Goal: Task Accomplishment & Management: Complete application form

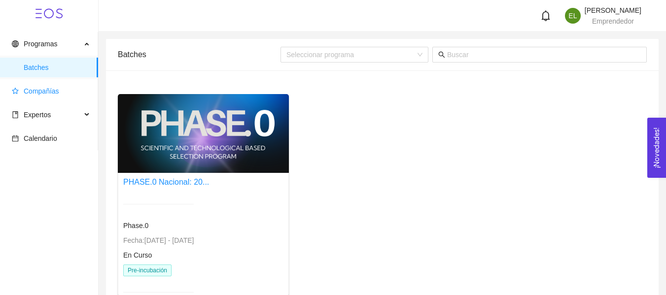
click at [40, 96] on span "Compañías" at bounding box center [51, 91] width 78 height 20
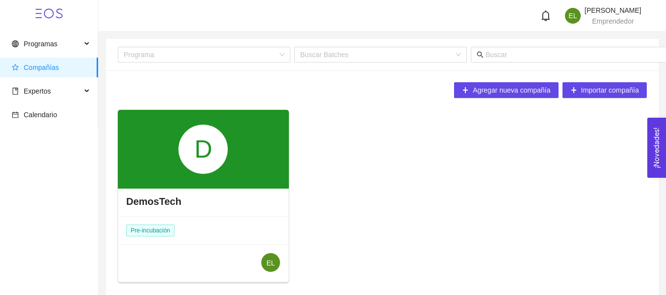
click at [219, 173] on div "D" at bounding box center [202, 149] width 49 height 49
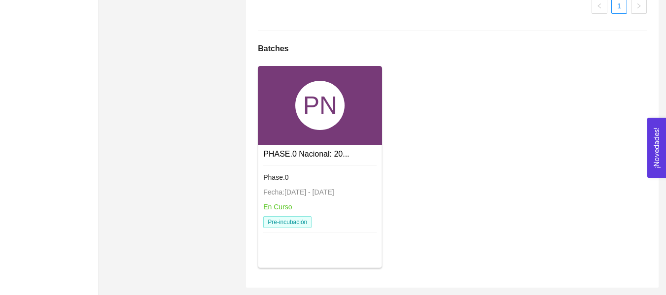
click at [308, 126] on div "PN" at bounding box center [319, 105] width 49 height 49
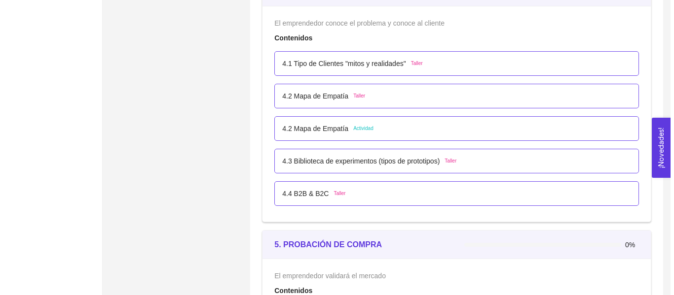
scroll to position [1671, 0]
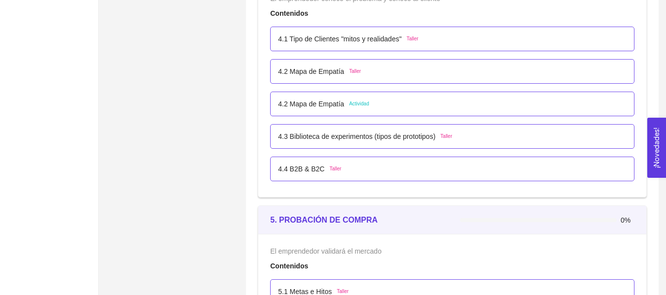
click at [395, 110] on div "4.2 Mapa de Empatía Actividad" at bounding box center [452, 104] width 364 height 25
click at [390, 105] on div "4.2 Mapa de Empatía Actividad" at bounding box center [452, 104] width 349 height 11
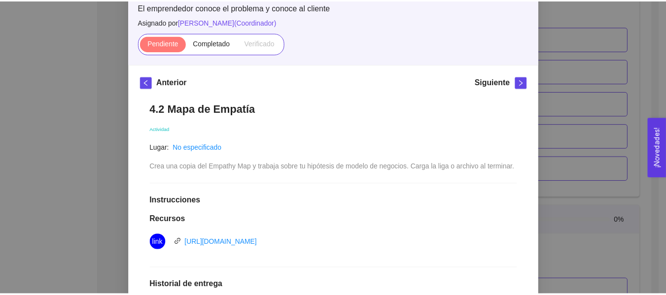
scroll to position [67, 0]
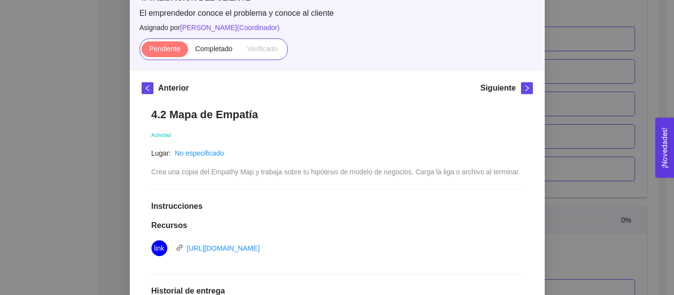
click at [585, 114] on div "4. VALIDACIÓN DEL CLIENTE El emprendedor conoce el problema y conoce al cliente…" at bounding box center [337, 147] width 674 height 295
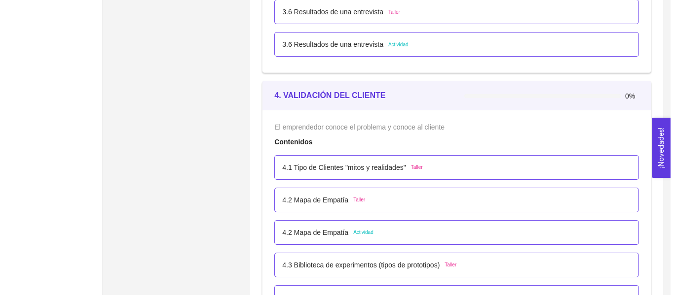
scroll to position [1622, 0]
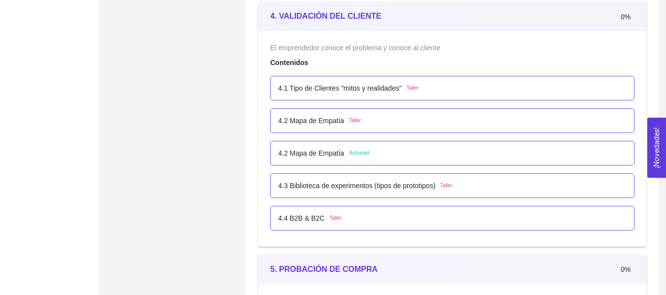
click at [365, 152] on span "Actividad" at bounding box center [359, 153] width 20 height 8
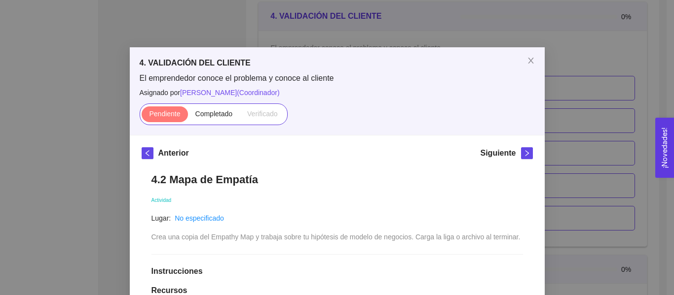
scroll to position [0, 0]
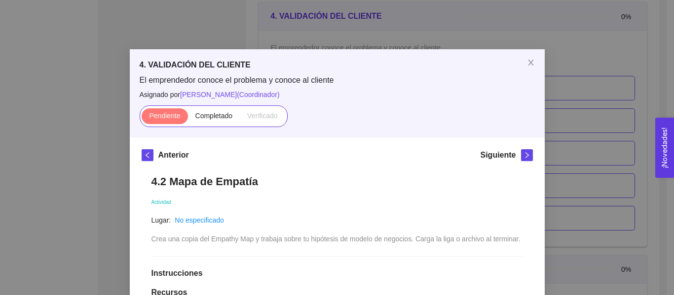
click at [621, 75] on div "4. VALIDACIÓN DEL CLIENTE El emprendedor conoce el problema y conoce al cliente…" at bounding box center [337, 147] width 674 height 295
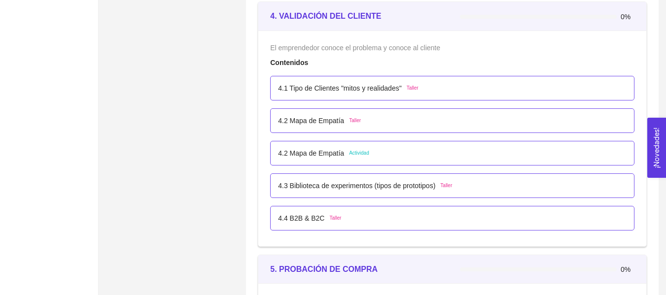
click at [431, 125] on div "4.2 Mapa de Empatía Taller" at bounding box center [452, 120] width 349 height 11
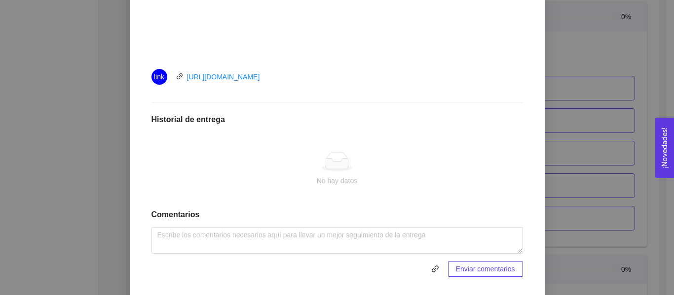
scroll to position [454, 0]
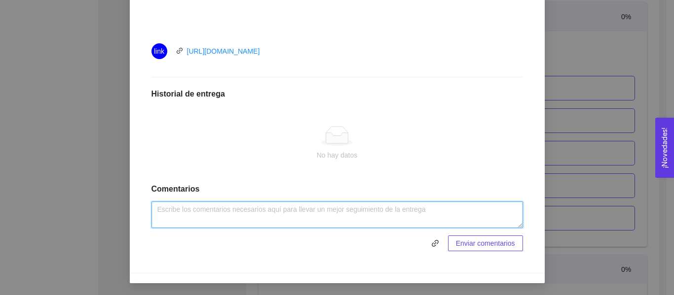
click at [274, 210] on textarea at bounding box center [336, 215] width 371 height 27
paste textarea "[URL][DOMAIN_NAME]"
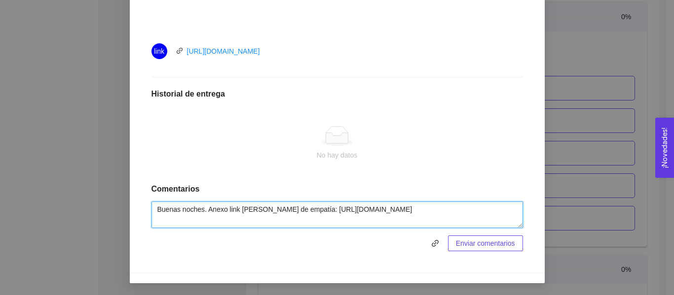
type textarea "Buenas noches. Anexo link [PERSON_NAME] de empatía: [URL][DOMAIN_NAME]"
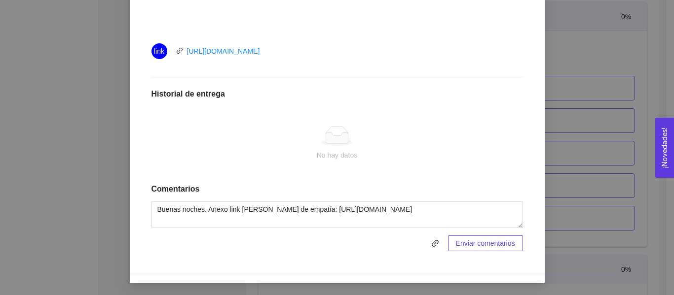
click at [491, 248] on span "Enviar comentarios" at bounding box center [485, 243] width 59 height 11
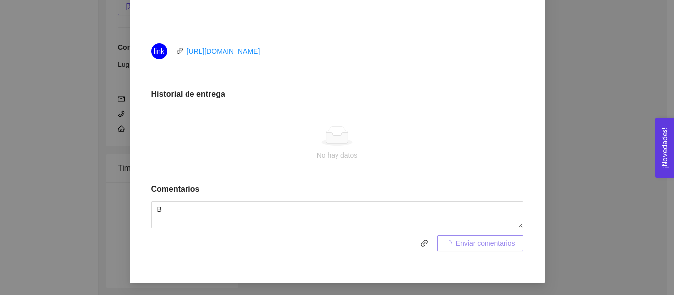
scroll to position [405, 0]
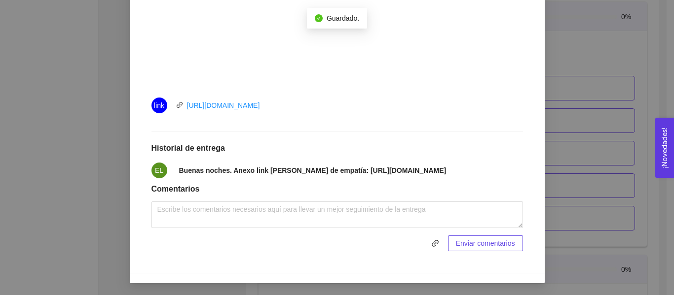
click at [628, 174] on div "4. VALIDACIÓN DEL CLIENTE El emprendedor conoce el problema y conoce al cliente…" at bounding box center [337, 147] width 674 height 295
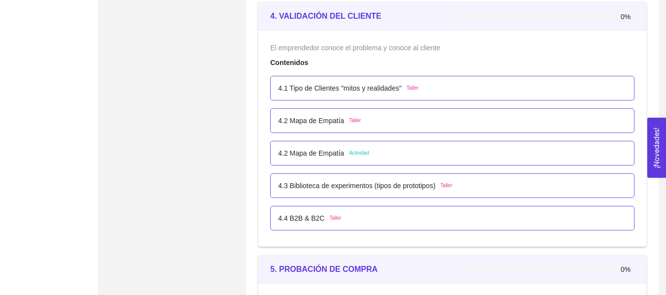
click at [376, 180] on p "4.3 Biblioteca de experimentos (tipos de prototipos)" at bounding box center [356, 185] width 157 height 11
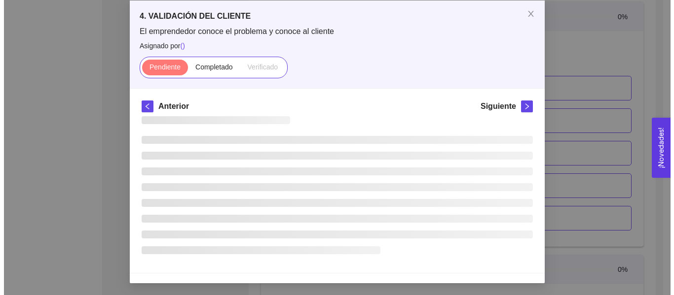
scroll to position [0, 0]
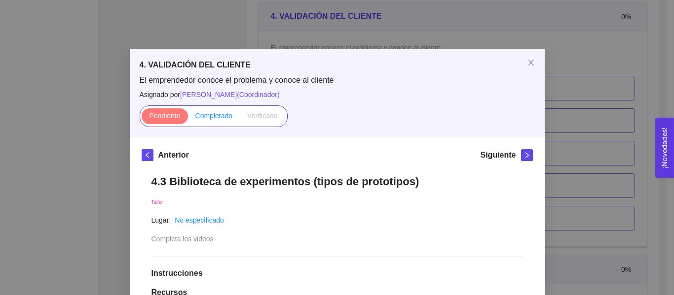
click at [231, 113] on label "Completado" at bounding box center [214, 116] width 52 height 16
click at [188, 118] on input "Completado" at bounding box center [188, 118] width 0 height 0
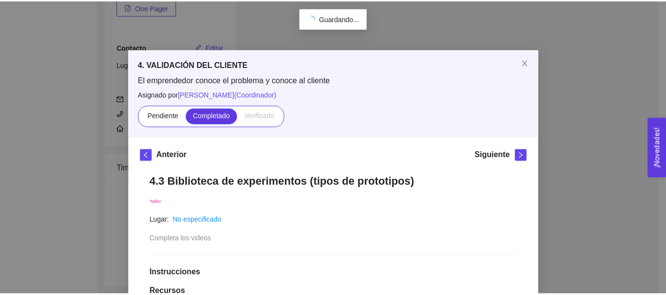
scroll to position [186, 0]
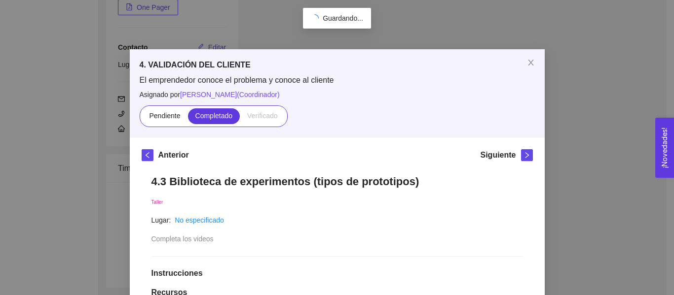
click at [586, 124] on div "4. VALIDACIÓN DEL CLIENTE El emprendedor conoce el problema y conoce al cliente…" at bounding box center [337, 147] width 674 height 295
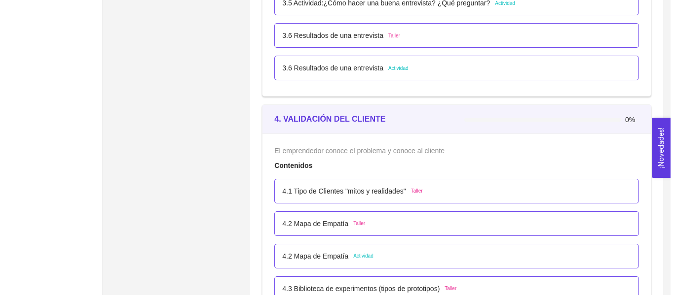
scroll to position [1666, 0]
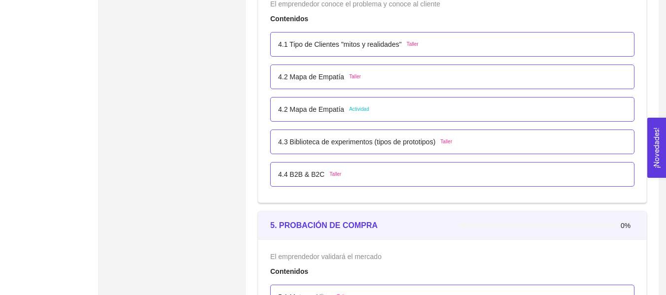
click at [386, 172] on div "4.4 B2B & B2C Taller" at bounding box center [452, 174] width 349 height 11
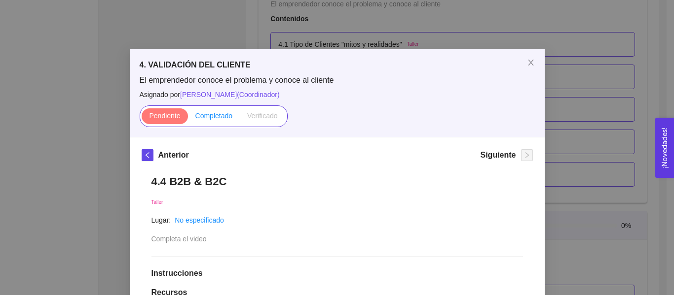
click at [217, 118] on span "Completado" at bounding box center [213, 116] width 37 height 8
click at [188, 118] on input "Completado" at bounding box center [188, 118] width 0 height 0
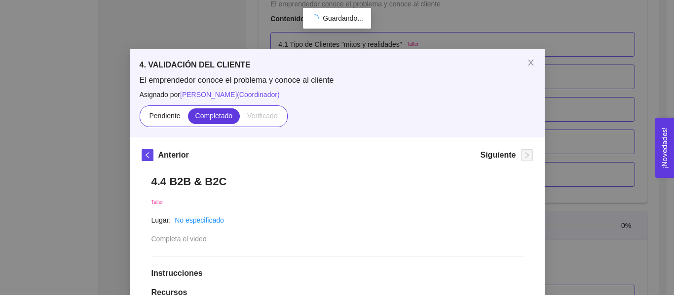
click at [593, 133] on div "4. VALIDACIÓN DEL CLIENTE El emprendedor conoce el problema y conoce al cliente…" at bounding box center [337, 147] width 674 height 295
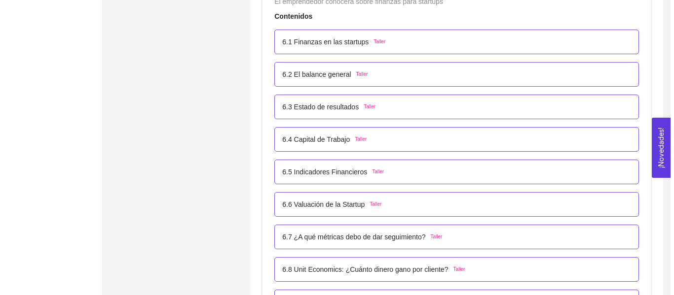
scroll to position [2356, 0]
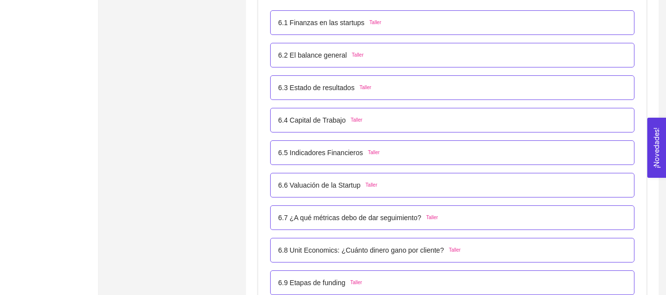
click at [469, 29] on div "6.1 Finanzas en las startups Taller" at bounding box center [452, 22] width 364 height 25
click at [468, 33] on div "6.1 Finanzas en las startups Taller" at bounding box center [452, 22] width 364 height 25
click at [468, 31] on div "6.1 Finanzas en las startups Taller" at bounding box center [452, 22] width 364 height 25
click at [468, 23] on div "6.1 Finanzas en las startups Taller" at bounding box center [452, 22] width 349 height 11
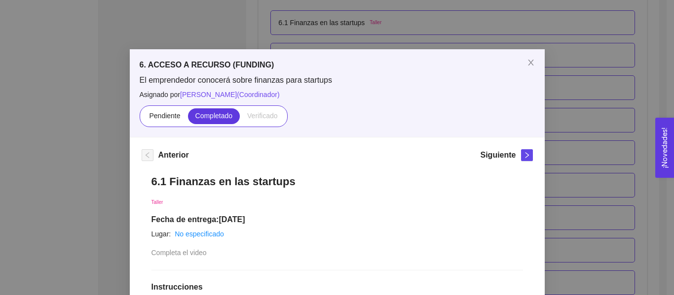
click at [588, 85] on div "6. ACCESO A RECURSO (FUNDING) El emprendedor conocerá sobre finanzas para start…" at bounding box center [337, 147] width 674 height 295
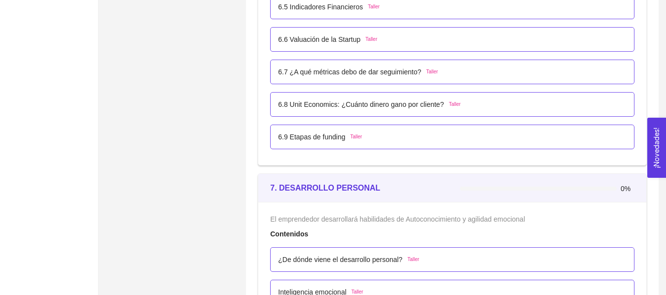
scroll to position [2504, 0]
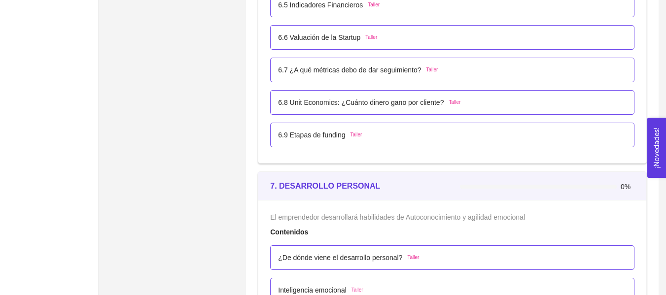
click at [389, 131] on div "6.9 Etapas de funding Taller" at bounding box center [452, 135] width 349 height 11
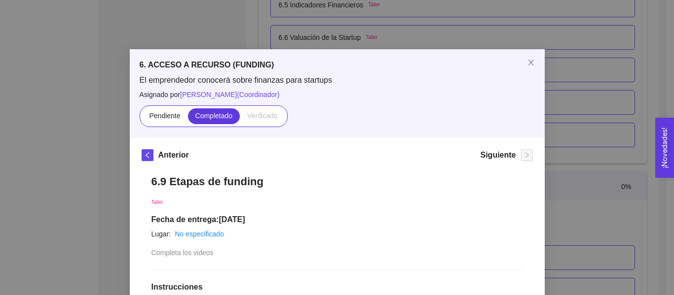
click at [576, 133] on div "6. ACCESO A RECURSO (FUNDING) El emprendedor conocerá sobre finanzas para start…" at bounding box center [337, 147] width 674 height 295
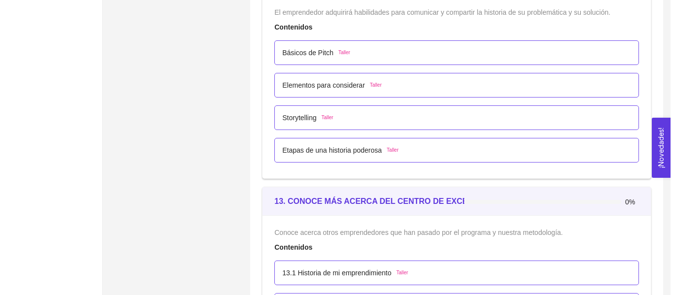
scroll to position [4131, 0]
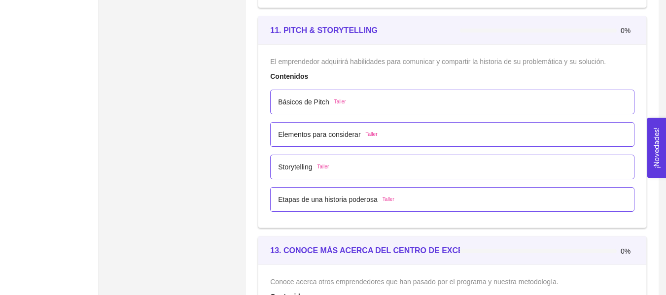
click at [550, 111] on div "Básicos de Pitch Taller" at bounding box center [452, 102] width 364 height 25
click at [550, 109] on div "Básicos de Pitch Taller" at bounding box center [452, 102] width 364 height 25
click at [546, 99] on div "Básicos de Pitch Taller" at bounding box center [452, 102] width 349 height 11
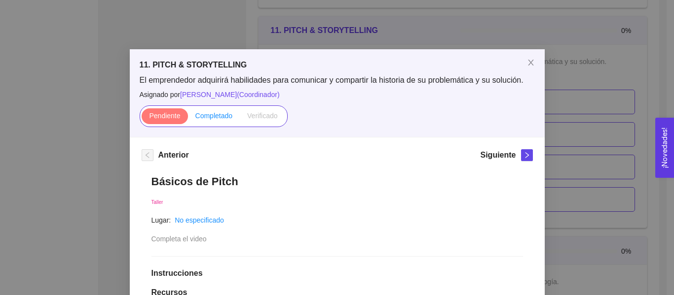
click at [218, 113] on span "Completado" at bounding box center [213, 116] width 37 height 8
click at [188, 118] on input "Completado" at bounding box center [188, 118] width 0 height 0
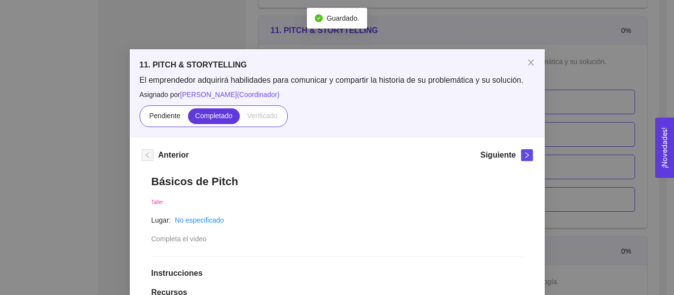
click at [626, 124] on div "11. PITCH & STORYTELLING El emprendedor adquirirá habilidades para comunicar y …" at bounding box center [337, 147] width 674 height 295
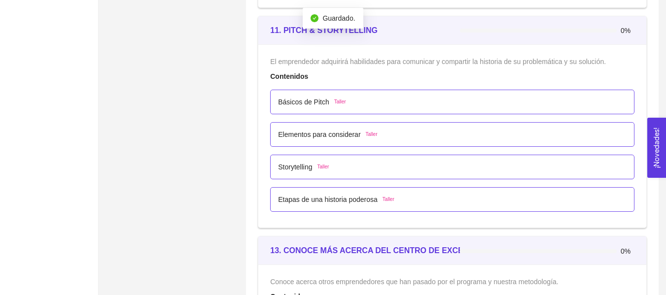
click at [426, 131] on div "Elementos para considerar Taller" at bounding box center [452, 134] width 349 height 11
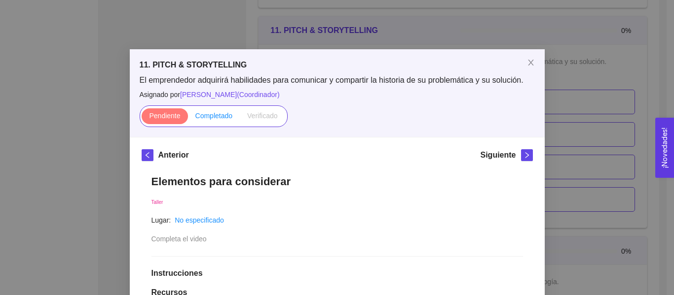
click at [230, 118] on label "Completado" at bounding box center [214, 116] width 52 height 16
click at [188, 118] on input "Completado" at bounding box center [188, 118] width 0 height 0
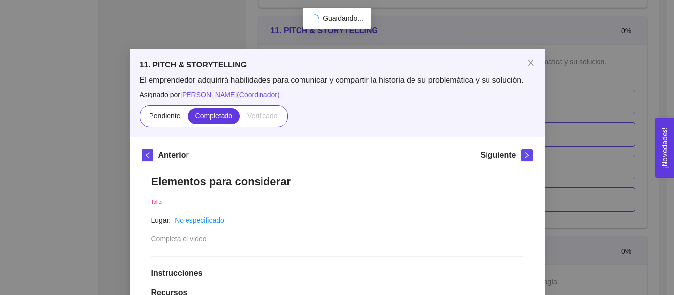
click at [576, 130] on div "11. PITCH & STORYTELLING El emprendedor adquirirá habilidades para comunicar y …" at bounding box center [337, 147] width 674 height 295
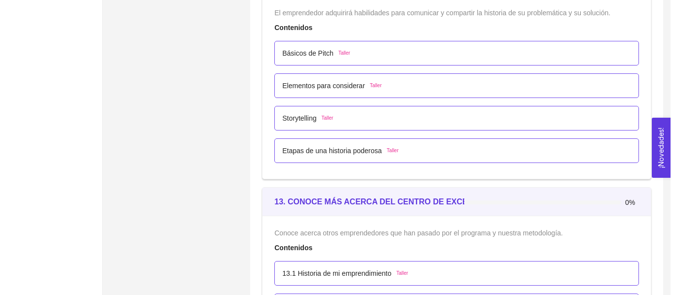
scroll to position [4180, 0]
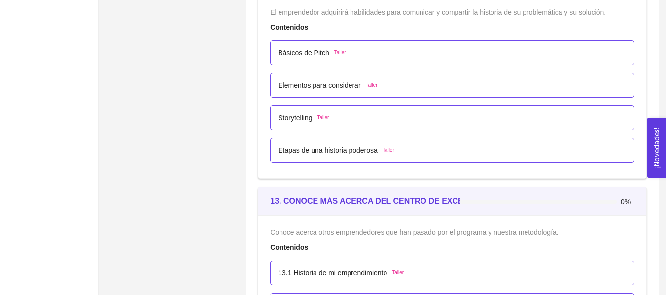
click at [363, 122] on div "Storytelling Taller" at bounding box center [452, 117] width 349 height 11
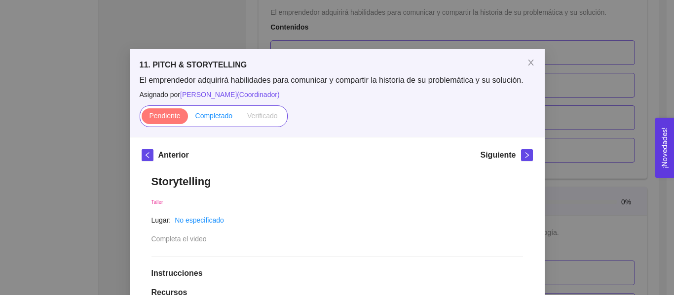
click at [218, 118] on span "Completado" at bounding box center [213, 116] width 37 height 8
click at [188, 118] on input "Completado" at bounding box center [188, 118] width 0 height 0
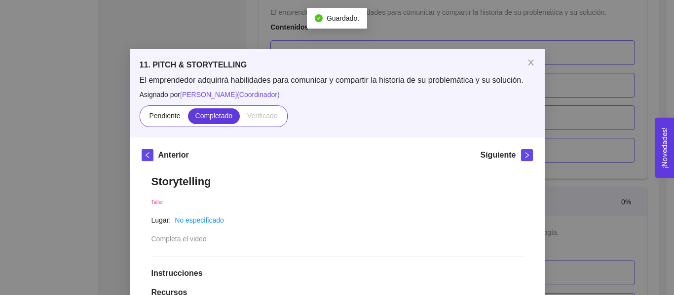
click at [572, 115] on div "11. PITCH & STORYTELLING El emprendedor adquirirá habilidades para comunicar y …" at bounding box center [337, 147] width 674 height 295
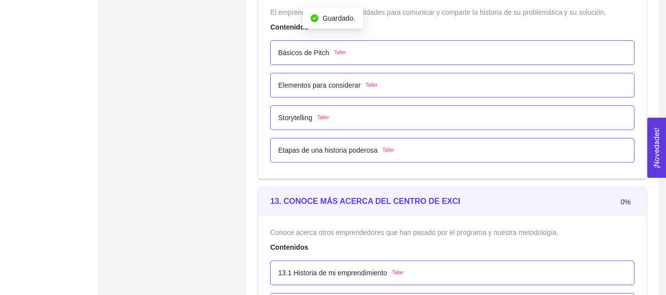
click at [374, 146] on p "Etapas de una historia poderosa" at bounding box center [328, 150] width 100 height 11
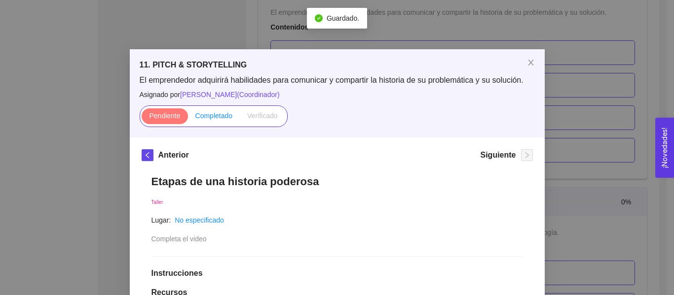
click at [217, 122] on label "Completado" at bounding box center [214, 116] width 52 height 16
click at [188, 118] on input "Completado" at bounding box center [188, 118] width 0 height 0
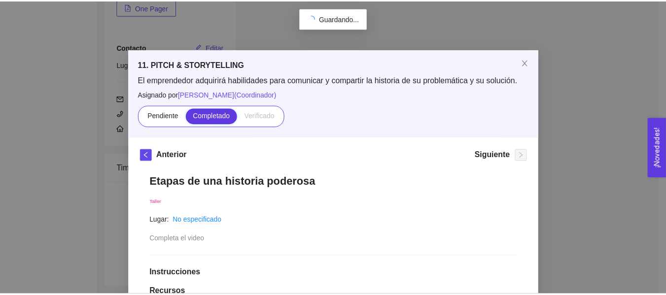
scroll to position [186, 0]
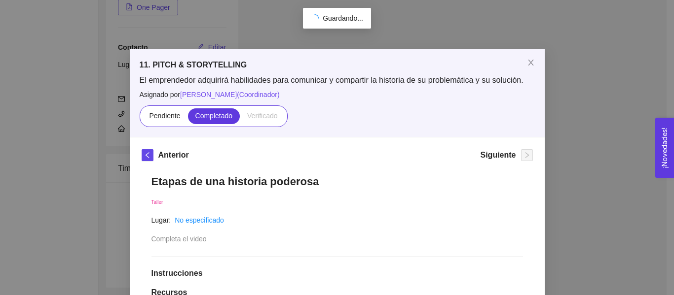
click at [590, 138] on div "11. PITCH & STORYTELLING El emprendedor adquirirá habilidades para comunicar y …" at bounding box center [337, 147] width 674 height 295
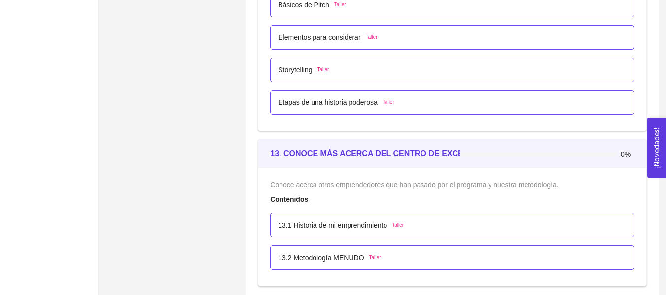
scroll to position [4246, 0]
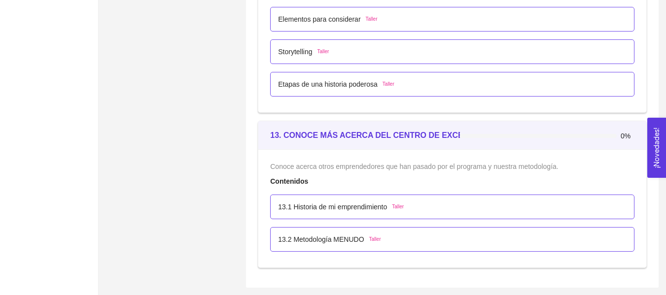
click at [505, 200] on div "13.1 Historia de mi emprendimiento Taller" at bounding box center [452, 207] width 364 height 25
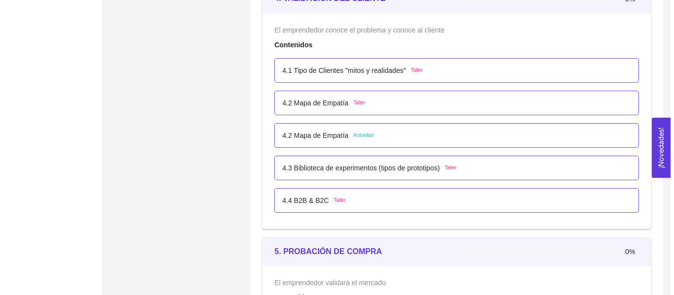
scroll to position [1633, 0]
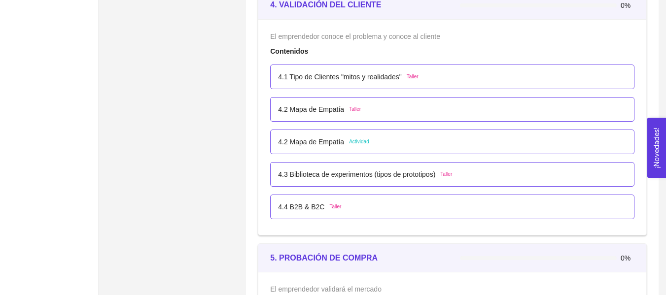
click at [454, 181] on div "4.3 Biblioteca de experimentos (tipos de prototipos) Taller" at bounding box center [452, 174] width 364 height 25
click at [439, 163] on div "4.3 Biblioteca de experimentos (tipos de prototipos) Taller" at bounding box center [452, 174] width 364 height 25
click at [428, 174] on p "4.3 Biblioteca de experimentos (tipos de prototipos)" at bounding box center [356, 174] width 157 height 11
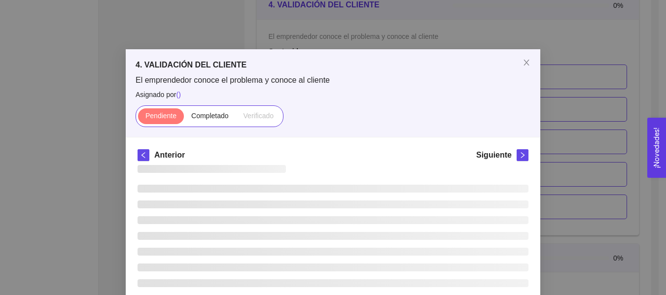
click at [428, 174] on div at bounding box center [333, 237] width 391 height 145
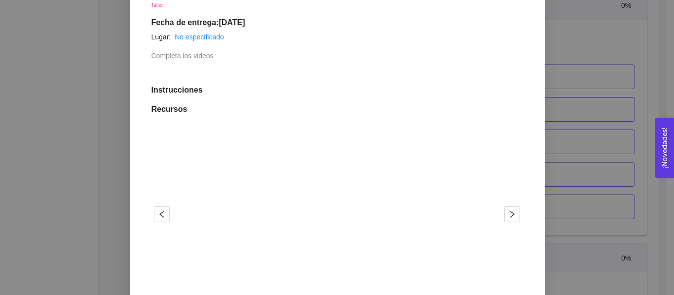
scroll to position [296, 0]
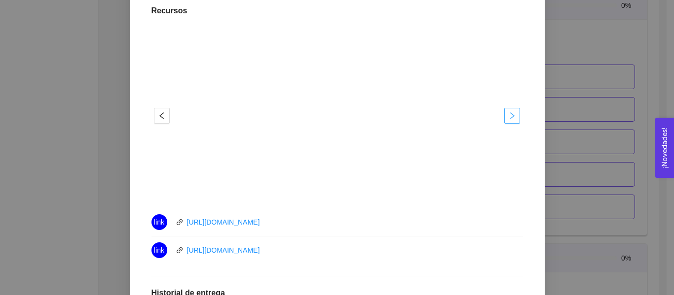
click at [506, 110] on button "button" at bounding box center [512, 116] width 16 height 16
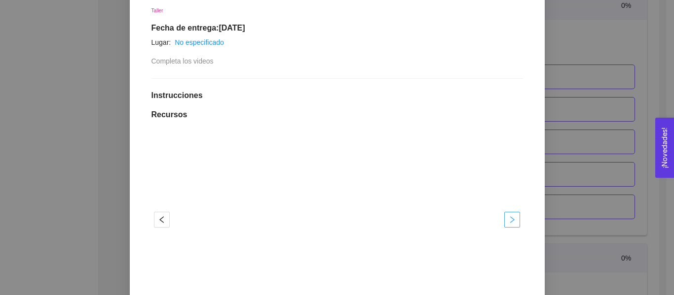
scroll to position [148, 0]
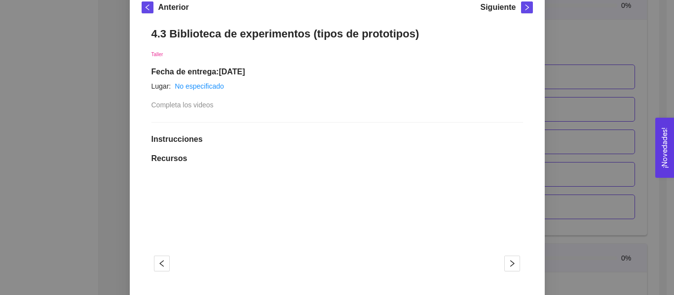
click at [582, 138] on div "4. VALIDACIÓN DEL CLIENTE El emprendedor conoce el problema y conoce al cliente…" at bounding box center [337, 147] width 674 height 295
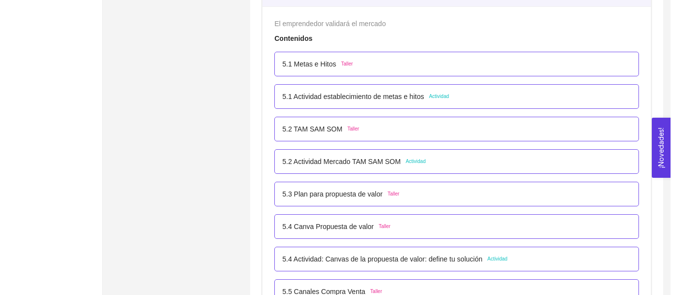
scroll to position [1732, 0]
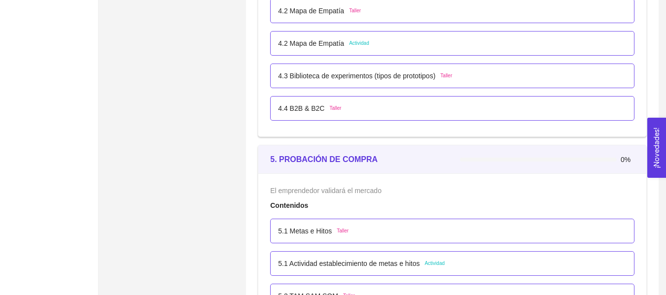
click at [383, 75] on p "4.3 Biblioteca de experimentos (tipos de prototipos)" at bounding box center [356, 76] width 157 height 11
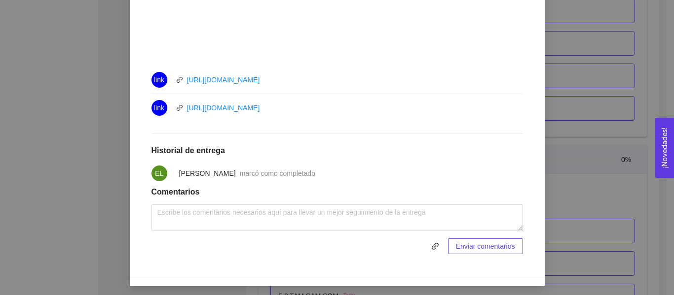
scroll to position [441, 0]
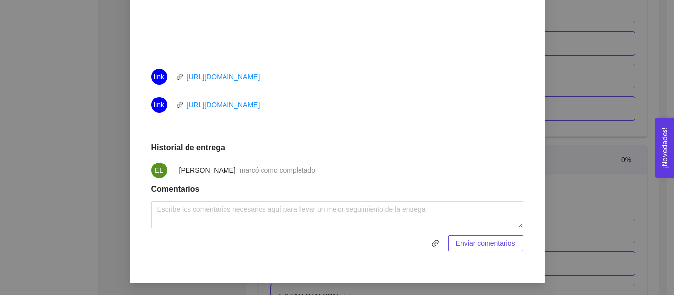
click at [612, 104] on div "4. VALIDACIÓN DEL CLIENTE El emprendedor conoce el problema y conoce al cliente…" at bounding box center [337, 147] width 674 height 295
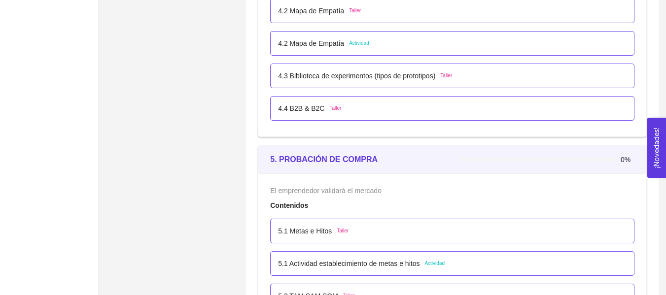
click at [362, 105] on div "4.4 B2B & B2C Taller" at bounding box center [452, 108] width 349 height 11
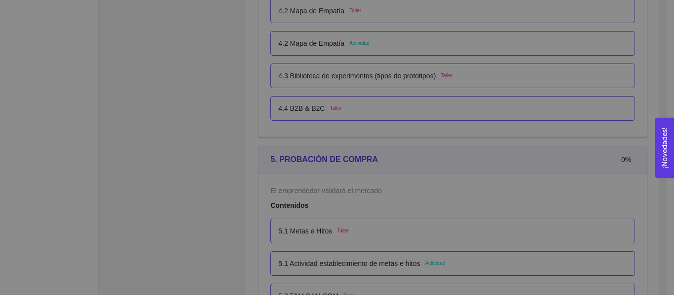
scroll to position [0, 0]
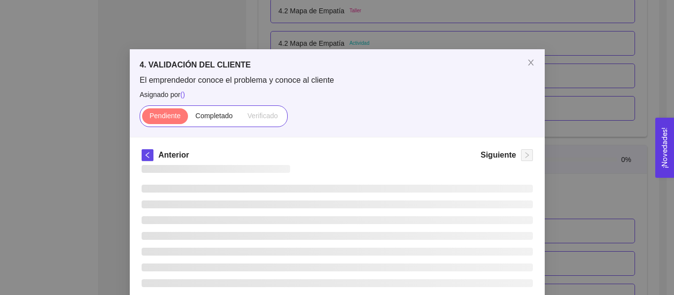
click at [362, 105] on div "El emprendedor conoce el problema y conoce al cliente Asignado por ( ) Pendient…" at bounding box center [337, 101] width 395 height 52
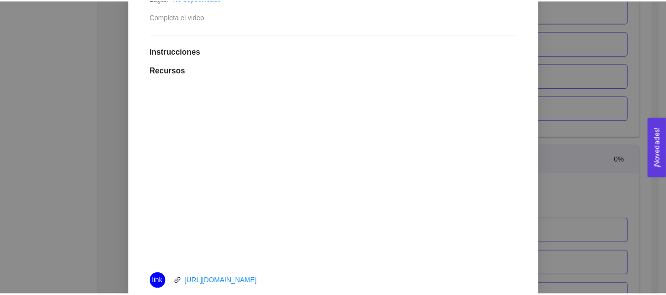
scroll to position [247, 0]
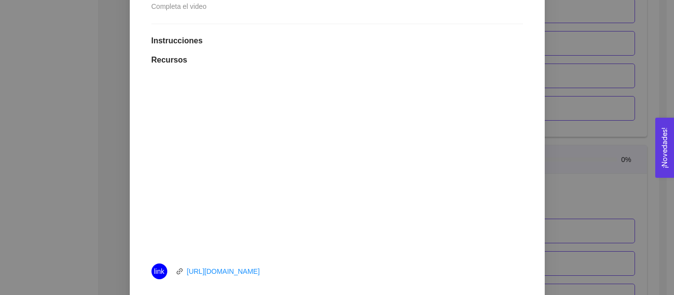
click at [616, 134] on div "4. VALIDACIÓN DEL CLIENTE El emprendedor conoce el problema y conoce al cliente…" at bounding box center [337, 147] width 674 height 295
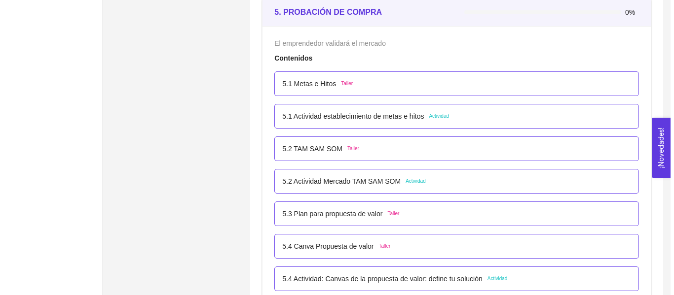
scroll to position [1880, 0]
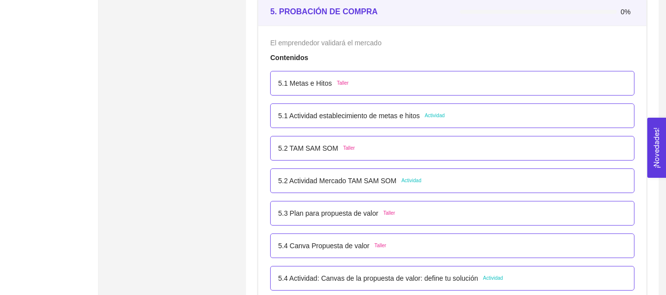
click at [356, 147] on div "5.2 [PERSON_NAME] SOM Taller" at bounding box center [452, 148] width 349 height 11
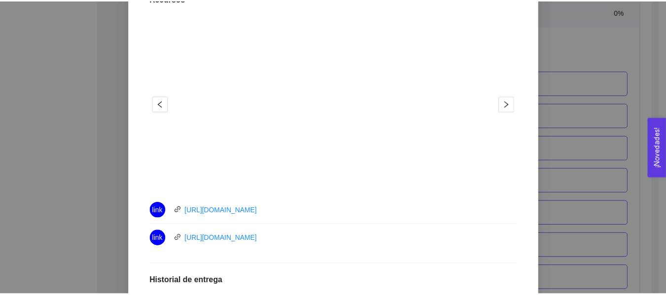
scroll to position [296, 0]
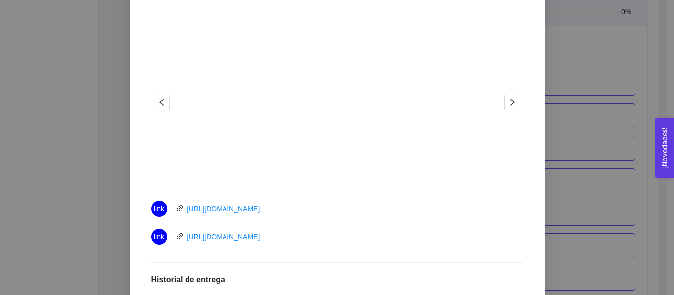
click at [564, 100] on div "5. PROBACIÓN DE COMPRA El emprendedor validará el mercado Asignado por [PERSON_…" at bounding box center [337, 147] width 674 height 295
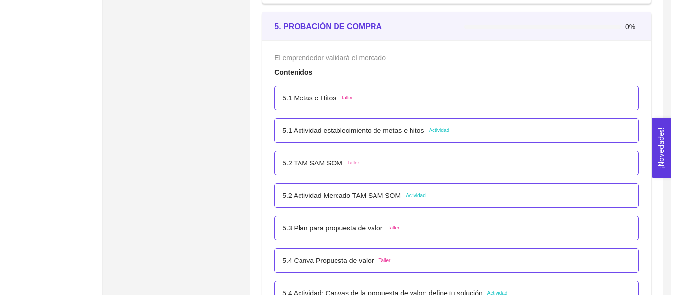
scroll to position [1880, 0]
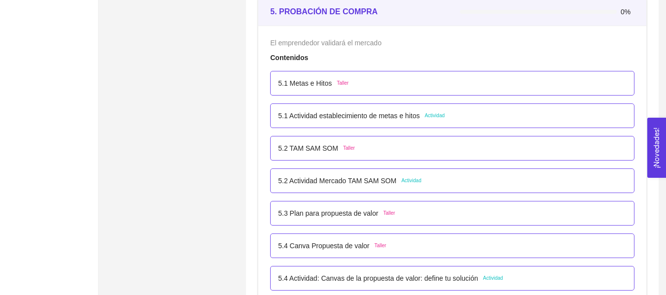
click at [458, 127] on div "5.1 Actividad establecimiento de metas e hitos Actividad" at bounding box center [452, 116] width 364 height 25
click at [468, 122] on div "5.1 Actividad establecimiento de metas e hitos Actividad" at bounding box center [452, 116] width 364 height 25
click at [464, 115] on div "5.1 Actividad establecimiento de metas e hitos Actividad" at bounding box center [452, 115] width 349 height 11
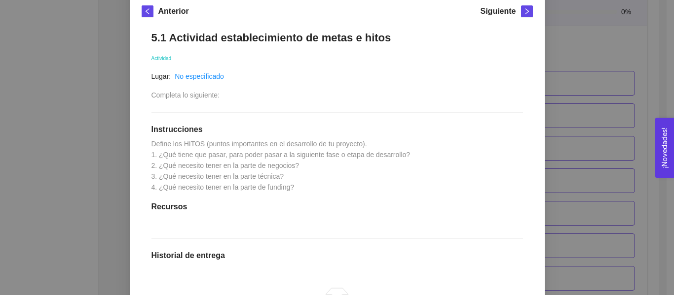
scroll to position [147, 0]
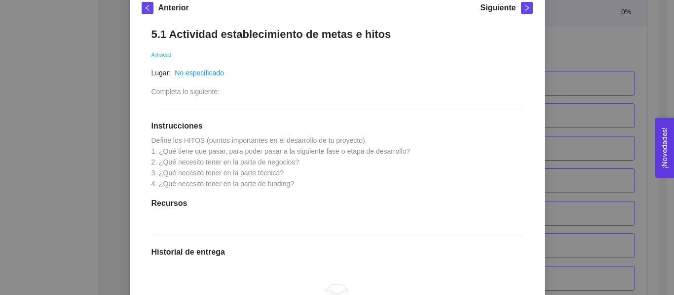
click at [563, 132] on div "5. PROBACIÓN DE COMPRA El emprendedor validará el mercado Asignado por [PERSON_…" at bounding box center [337, 147] width 674 height 295
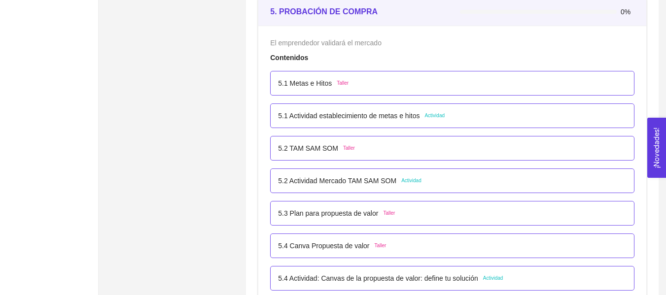
click at [407, 181] on span "Actividad" at bounding box center [411, 181] width 20 height 8
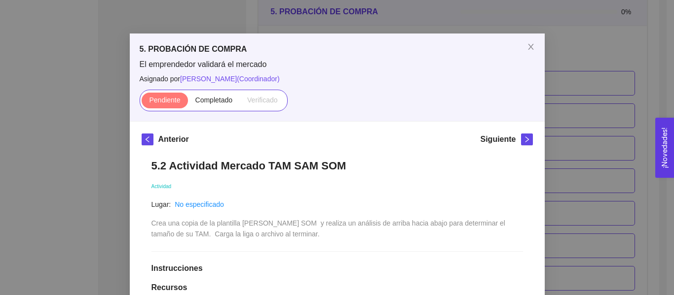
scroll to position [0, 0]
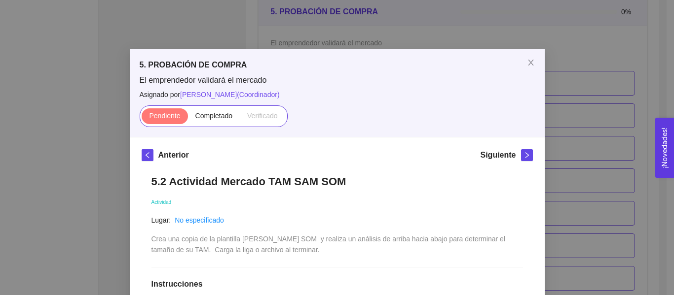
click at [530, 128] on div "5. PROBACIÓN DE COMPRA El emprendedor validará el mercado Asignado por [PERSON_…" at bounding box center [337, 93] width 415 height 88
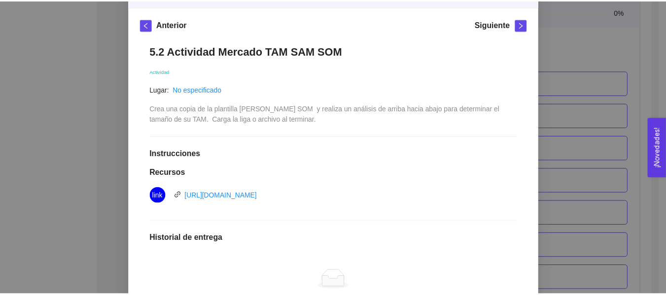
scroll to position [148, 0]
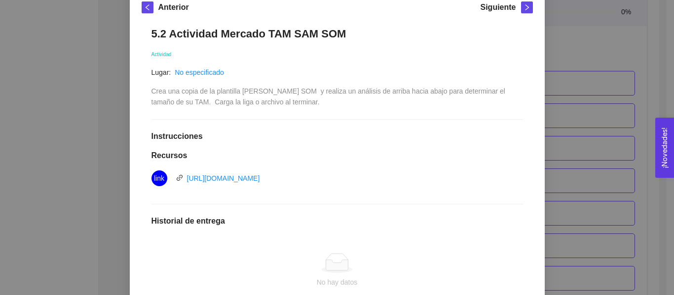
click at [561, 132] on div "5. PROBACIÓN DE COMPRA El emprendedor validará el mercado Asignado por [PERSON_…" at bounding box center [337, 147] width 674 height 295
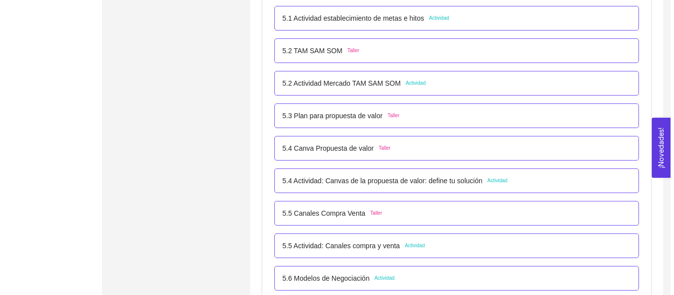
scroll to position [1978, 0]
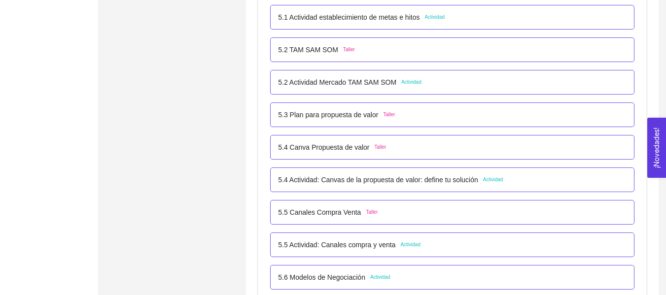
click at [447, 180] on p "5.4 Actividad: Canvas de la propuesta de valor: define tu solución" at bounding box center [378, 180] width 200 height 11
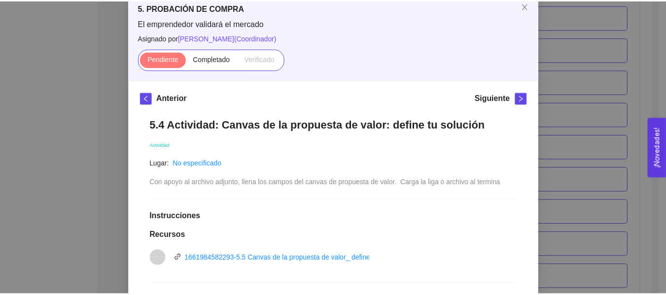
scroll to position [148, 0]
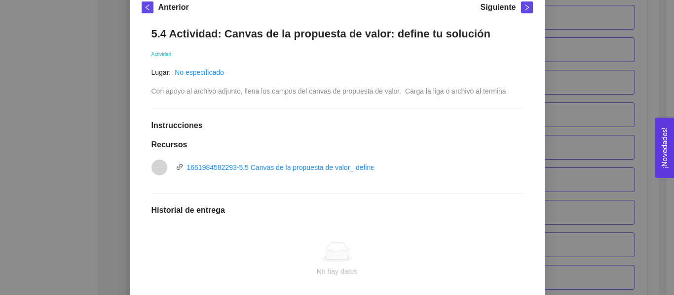
click at [587, 139] on div "5. PROBACIÓN DE COMPRA El emprendedor validará el mercado Asignado por [PERSON_…" at bounding box center [337, 147] width 674 height 295
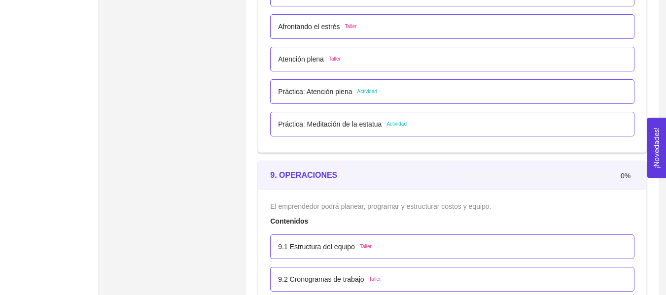
scroll to position [2915, 0]
